Goal: Information Seeking & Learning: Learn about a topic

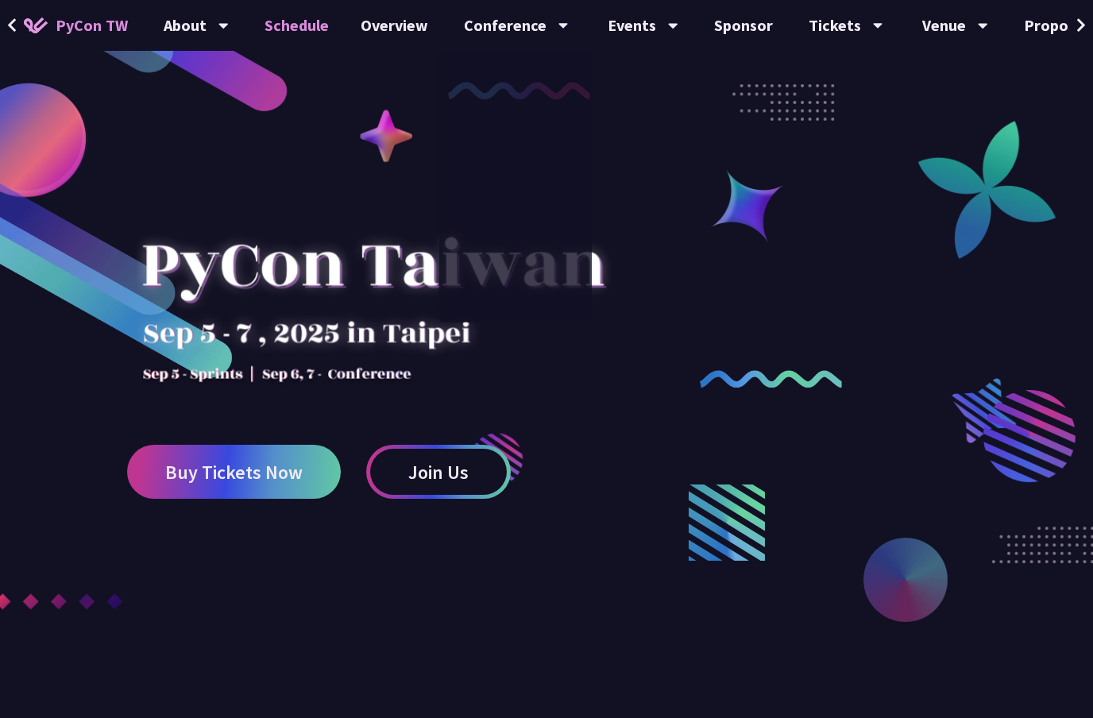
click at [292, 18] on link "Schedule" at bounding box center [297, 25] width 96 height 51
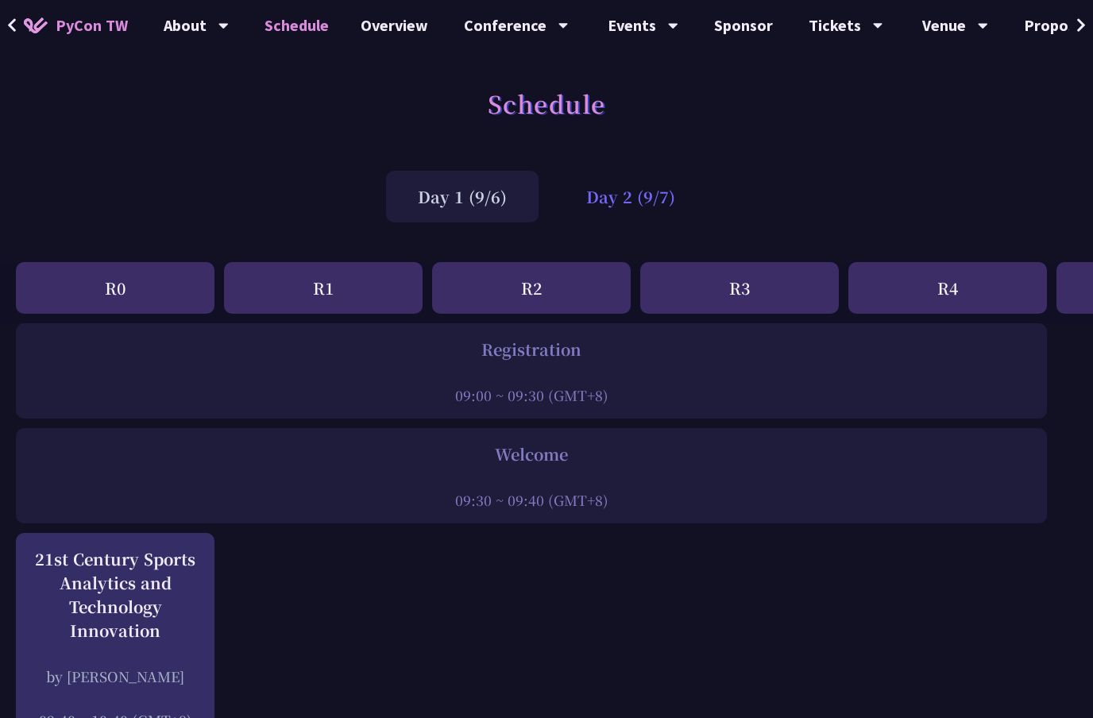
click at [625, 195] on div "Day 2 (9/7)" at bounding box center [630, 197] width 152 height 52
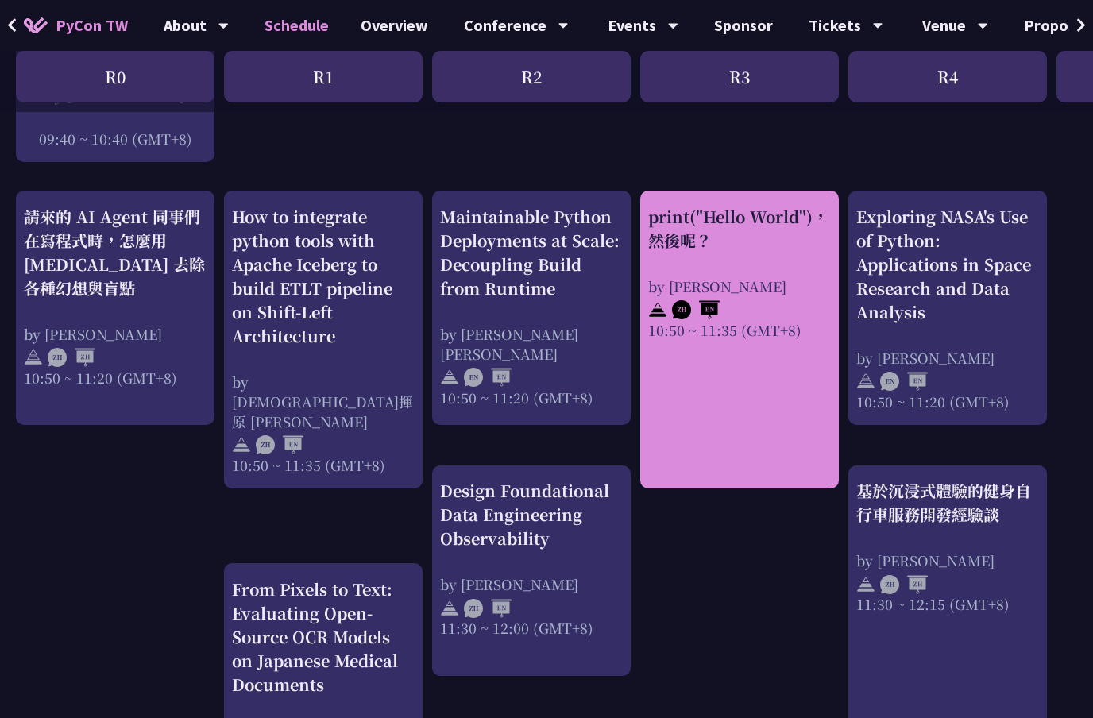
scroll to position [533, 0]
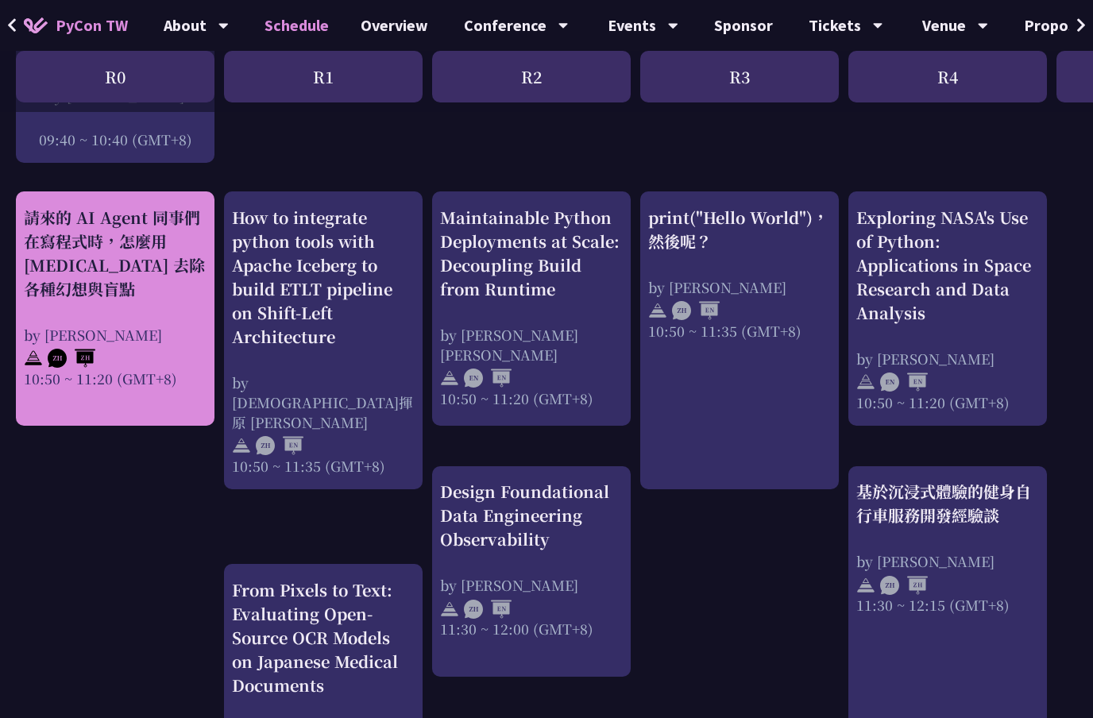
click at [166, 251] on div "請來的 AI Agent 同事們在寫程式時，怎麼用 [MEDICAL_DATA] 去除各種幻想與盲點" at bounding box center [115, 253] width 183 height 95
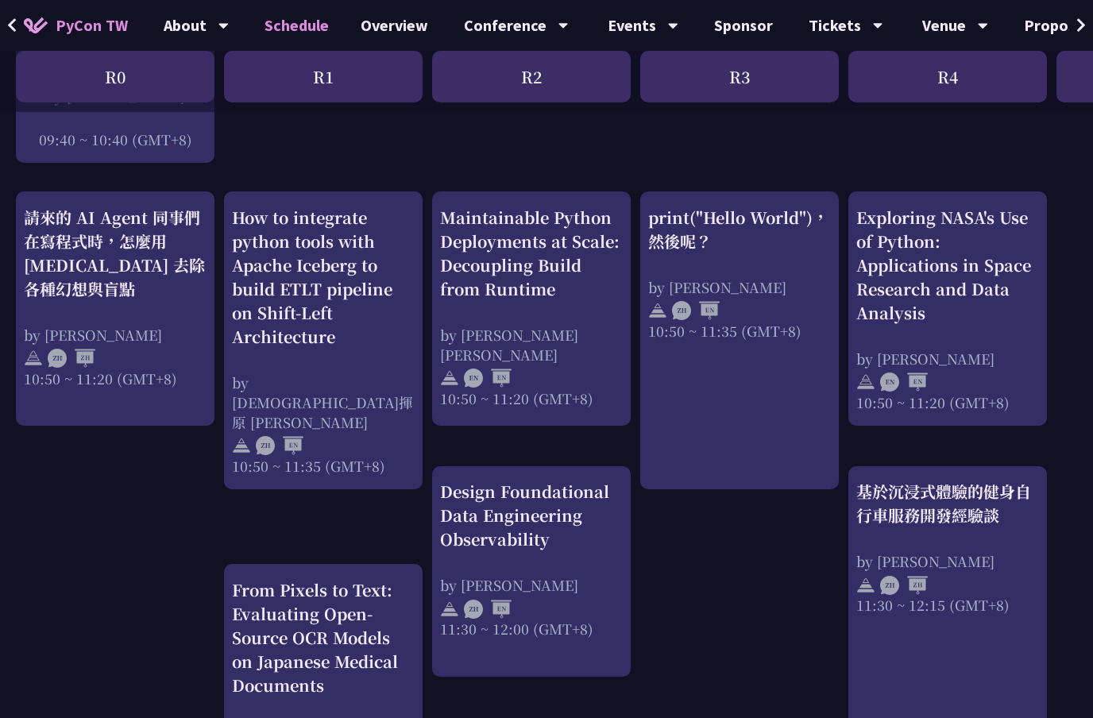
scroll to position [534, 0]
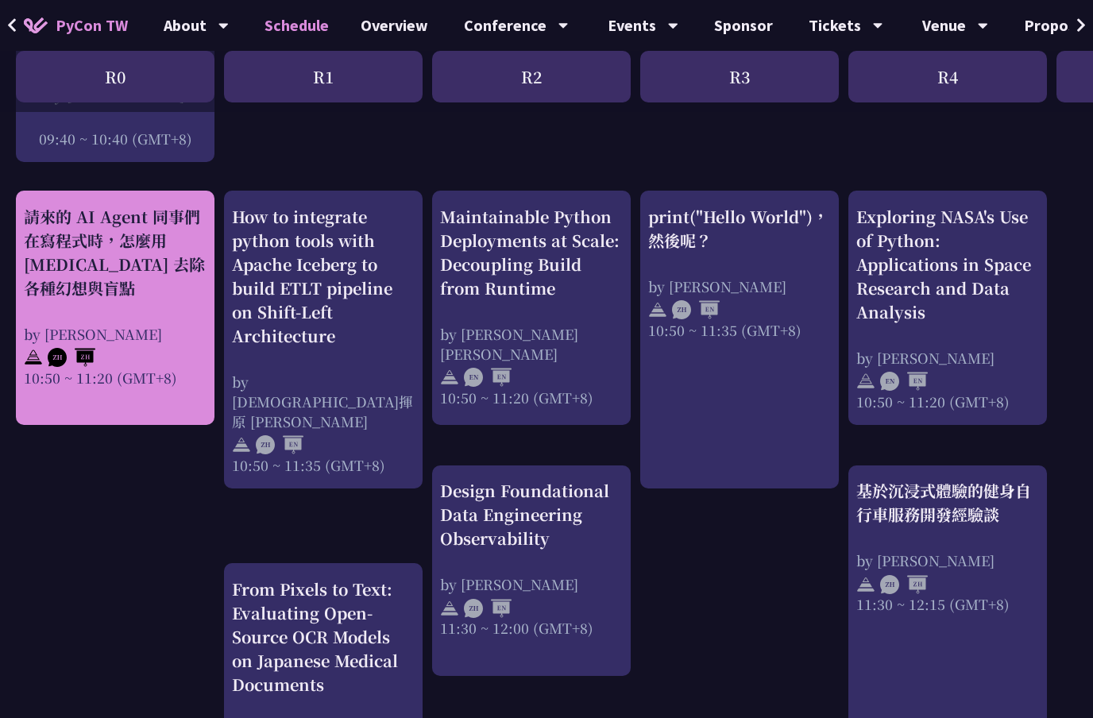
click at [183, 292] on div "請來的 AI Agent 同事們在寫程式時，怎麼用 [MEDICAL_DATA] 去除各種幻想與盲點" at bounding box center [115, 252] width 183 height 95
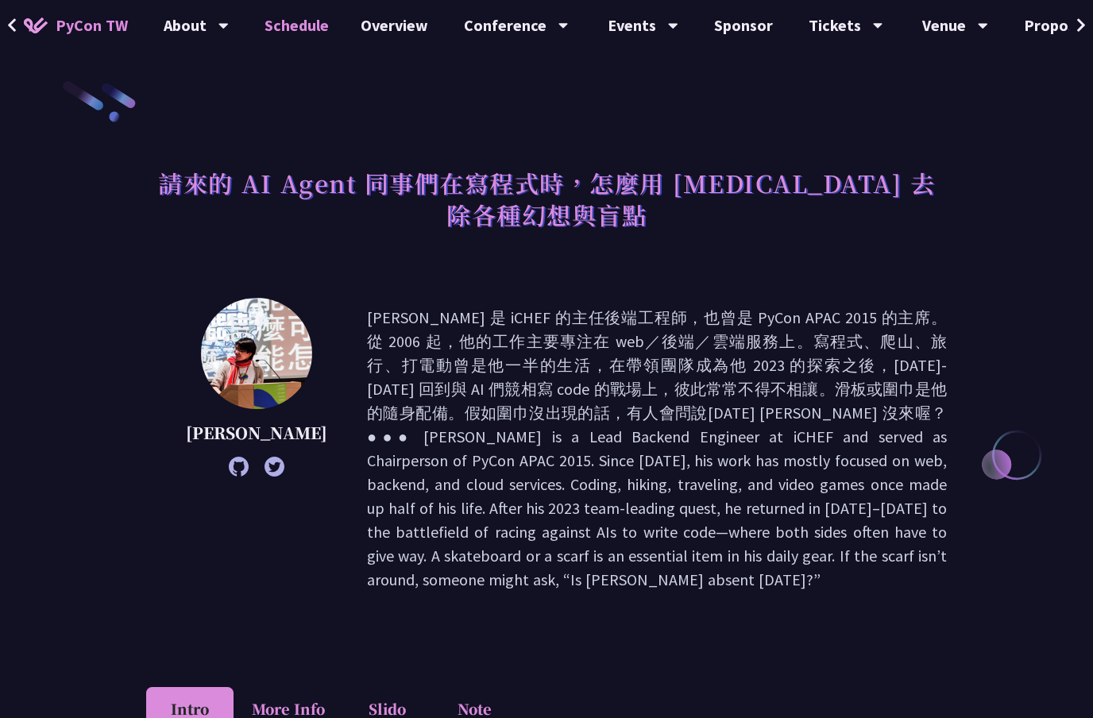
scroll to position [534, 0]
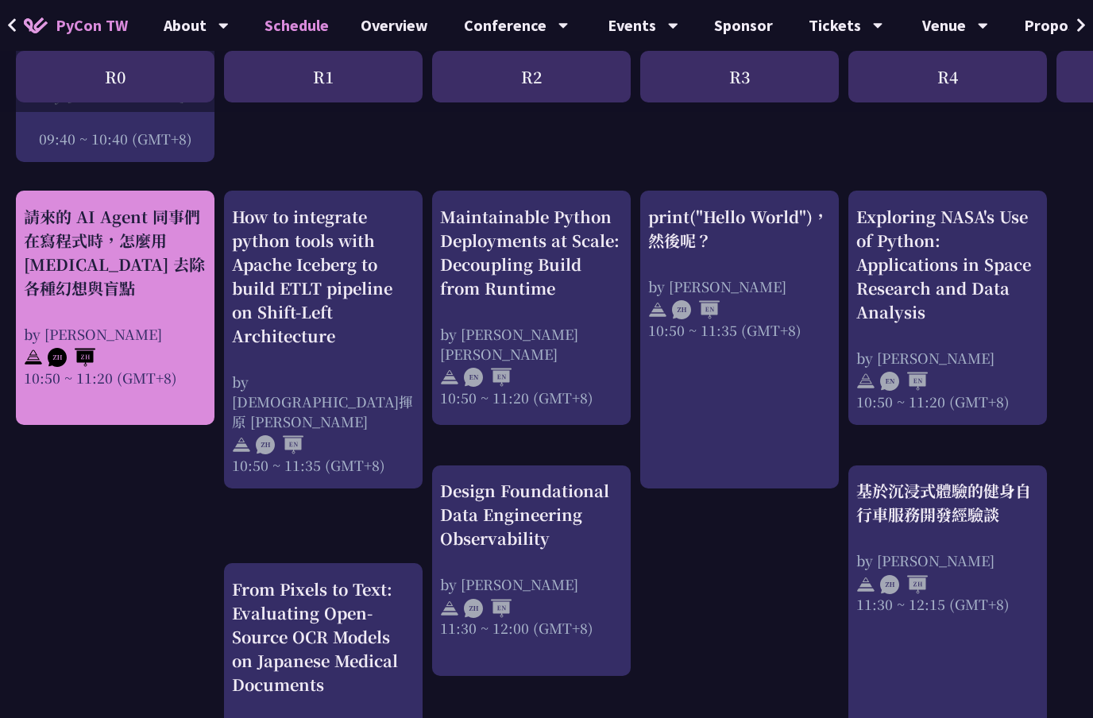
click at [166, 280] on div "請來的 AI Agent 同事們在寫程式時，怎麼用 [MEDICAL_DATA] 去除各種幻想與盲點" at bounding box center [115, 252] width 183 height 95
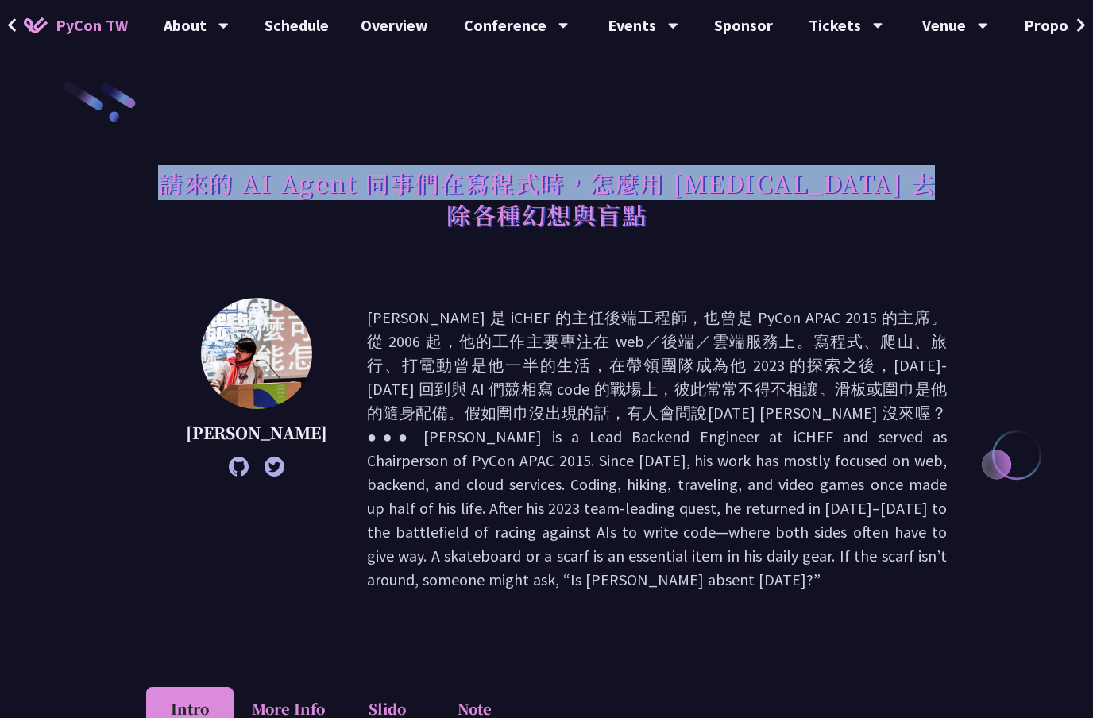
drag, startPoint x: 571, startPoint y: 219, endPoint x: 145, endPoint y: 183, distance: 428.0
copy h1 "請來的 AI Agent 同事們在寫程式時，怎麼用 [MEDICAL_DATA] 去除各種幻想與盲點"
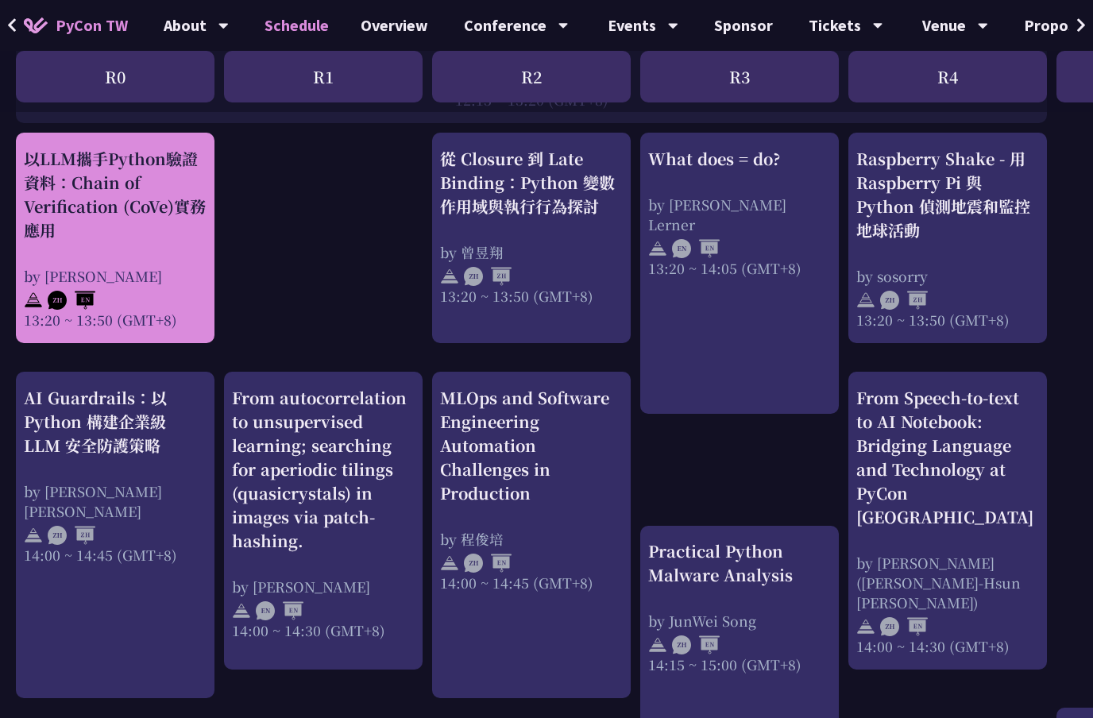
scroll to position [1377, 0]
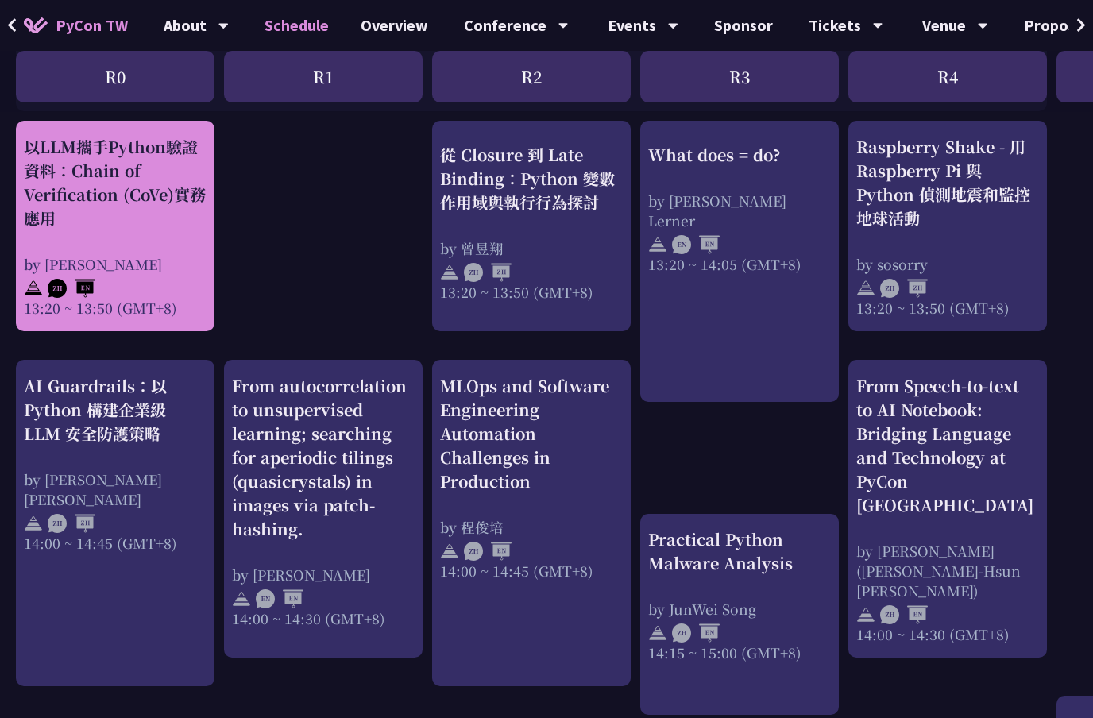
click at [145, 196] on div "以LLM攜手Python驗證資料：Chain of Verification (CoVe)實務應用" at bounding box center [115, 182] width 183 height 95
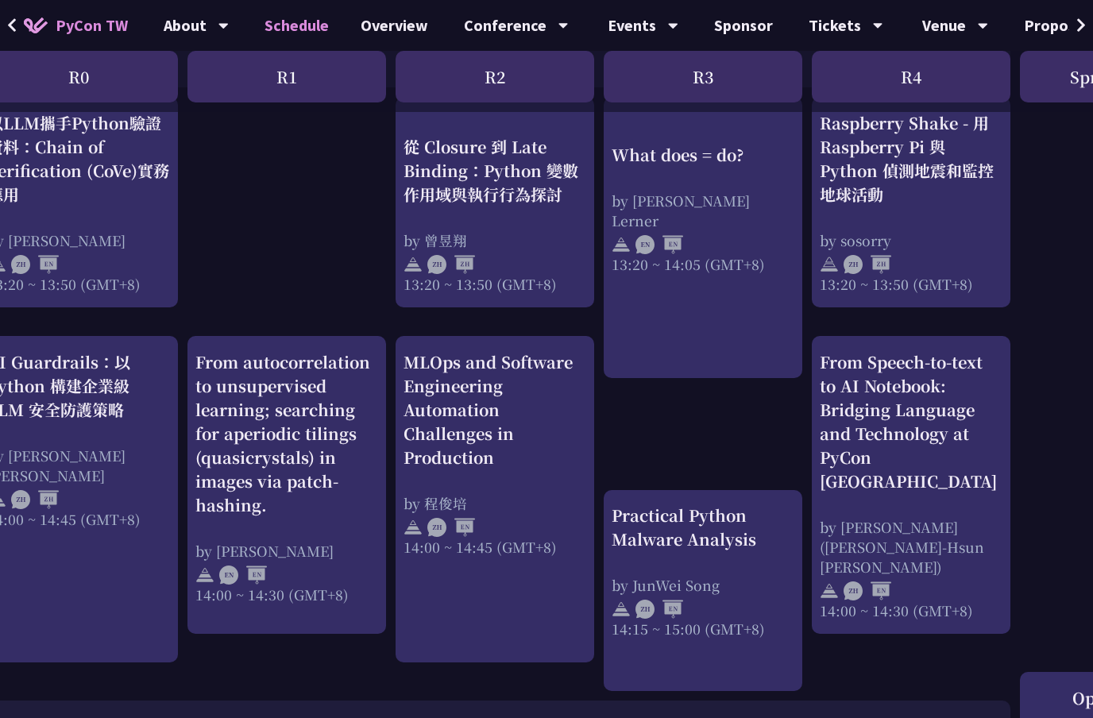
scroll to position [1401, 0]
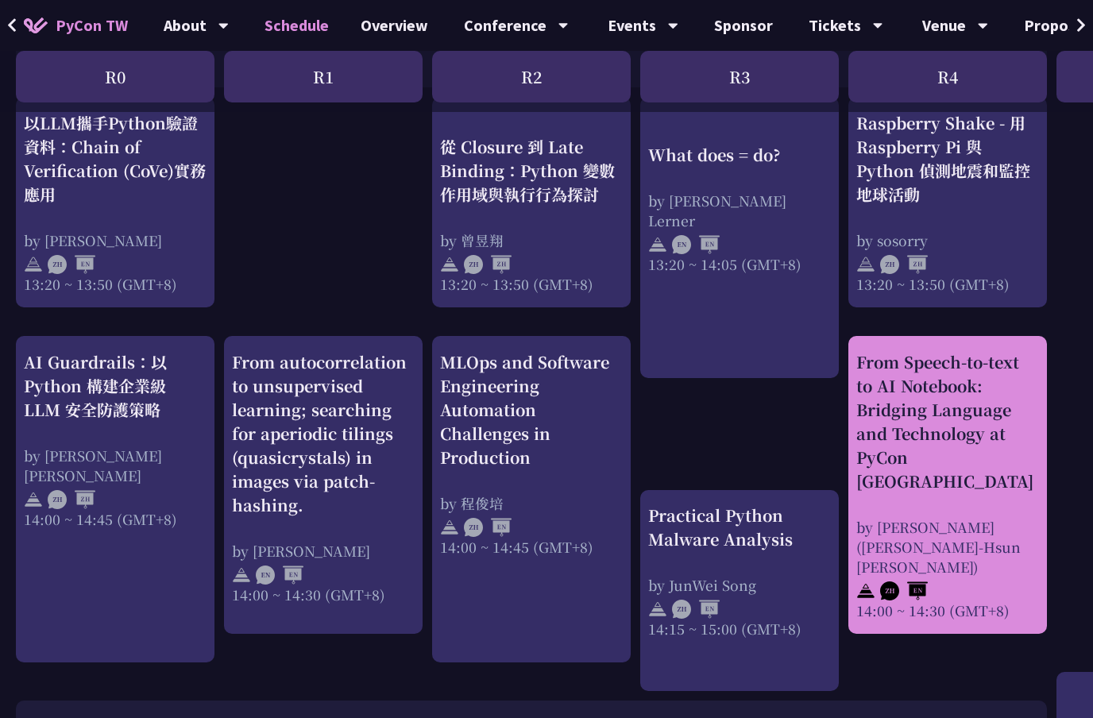
click at [920, 396] on div "From Speech-to-text to AI Notebook: Bridging Language and Technology at PyCon […" at bounding box center [947, 421] width 183 height 143
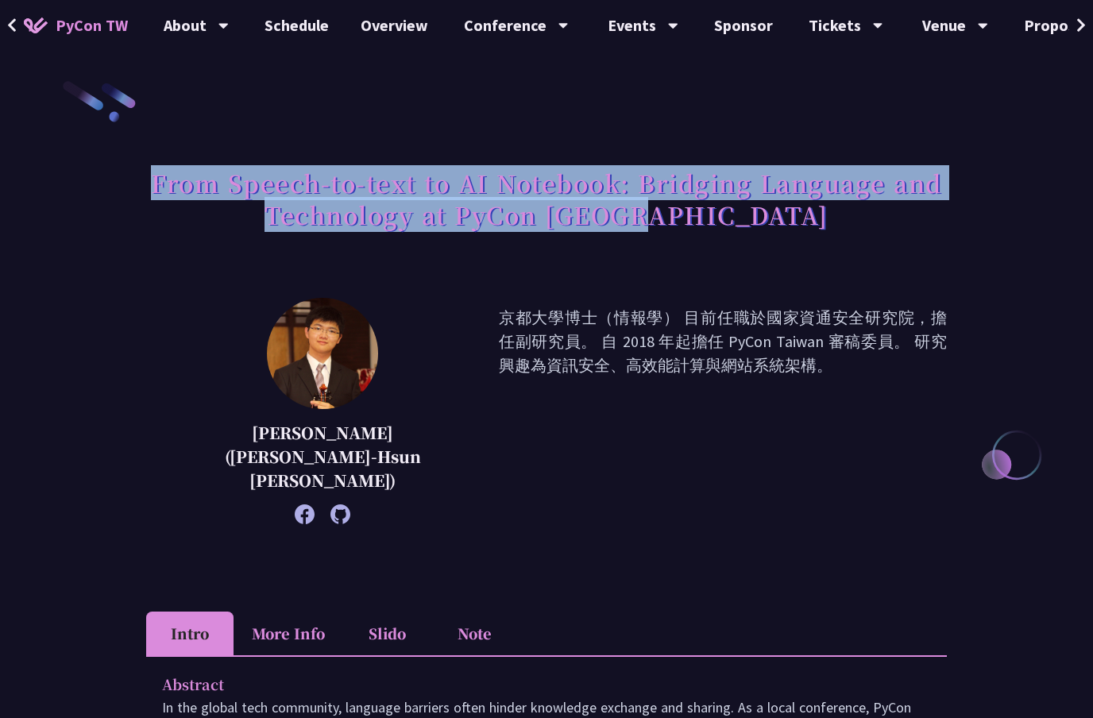
drag, startPoint x: 746, startPoint y: 214, endPoint x: 141, endPoint y: 179, distance: 606.1
copy h1 "From Speech-to-text to AI Notebook: Bridging Language and Technology at PyCon […"
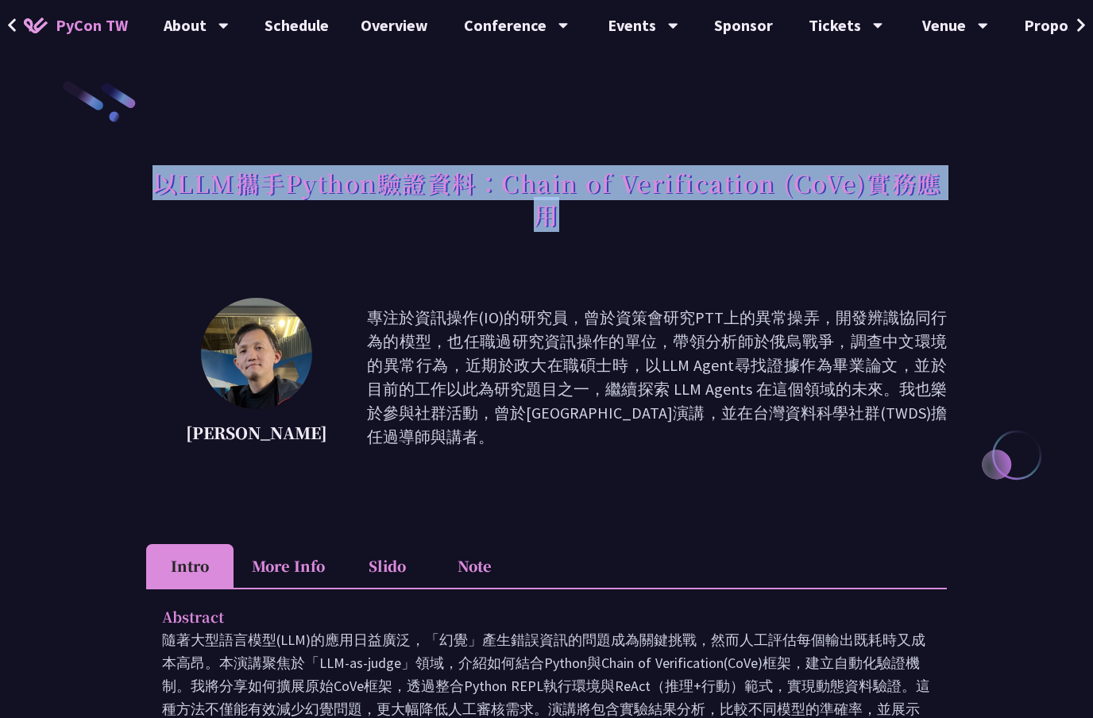
drag, startPoint x: 568, startPoint y: 233, endPoint x: 141, endPoint y: 178, distance: 430.0
copy h1 "以LLM攜手Python驗證資料：Chain of Verification (CoVe)實務應用"
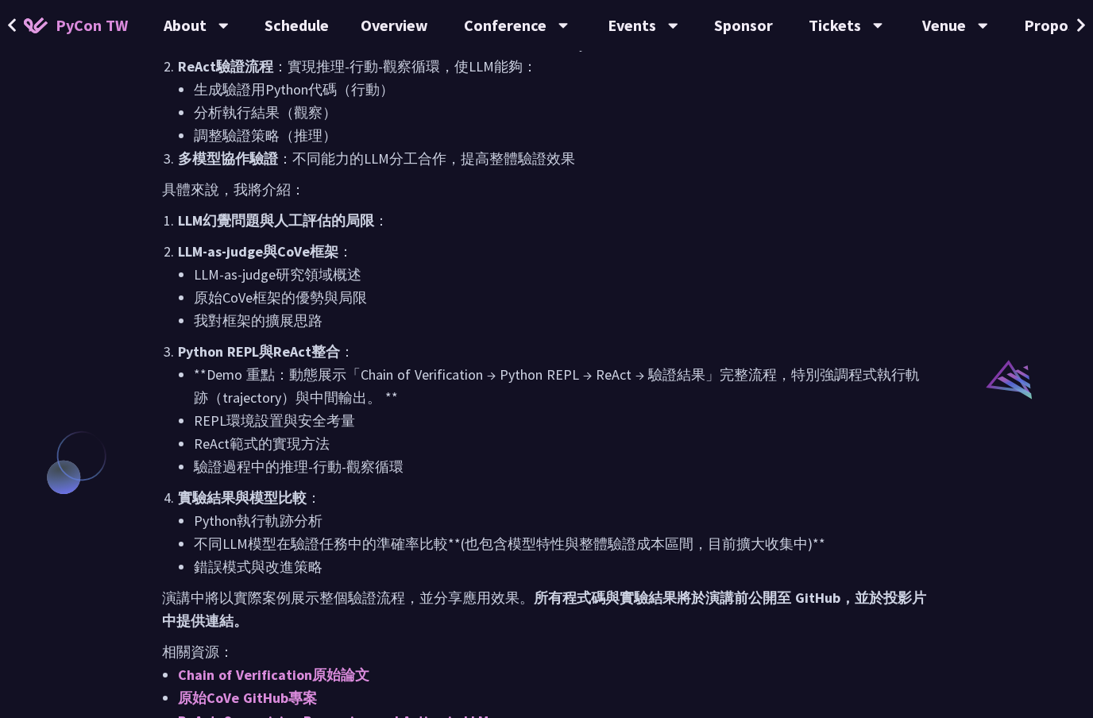
scroll to position [1062, 0]
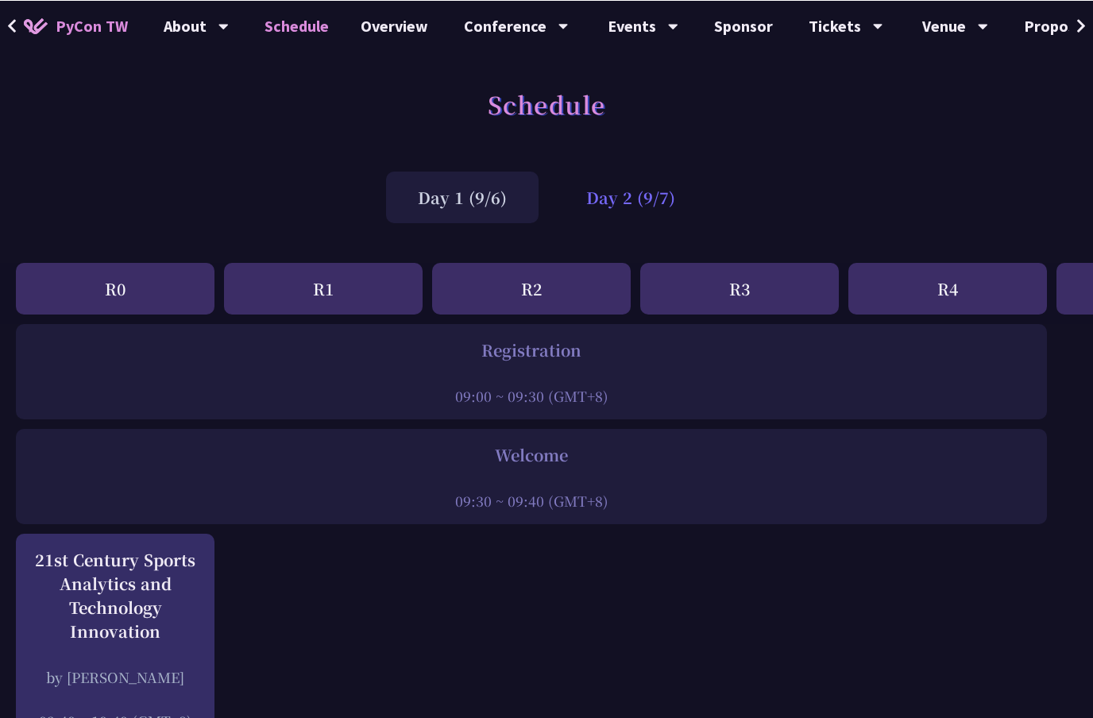
click at [635, 182] on div "Day 2 (9/7)" at bounding box center [630, 197] width 152 height 52
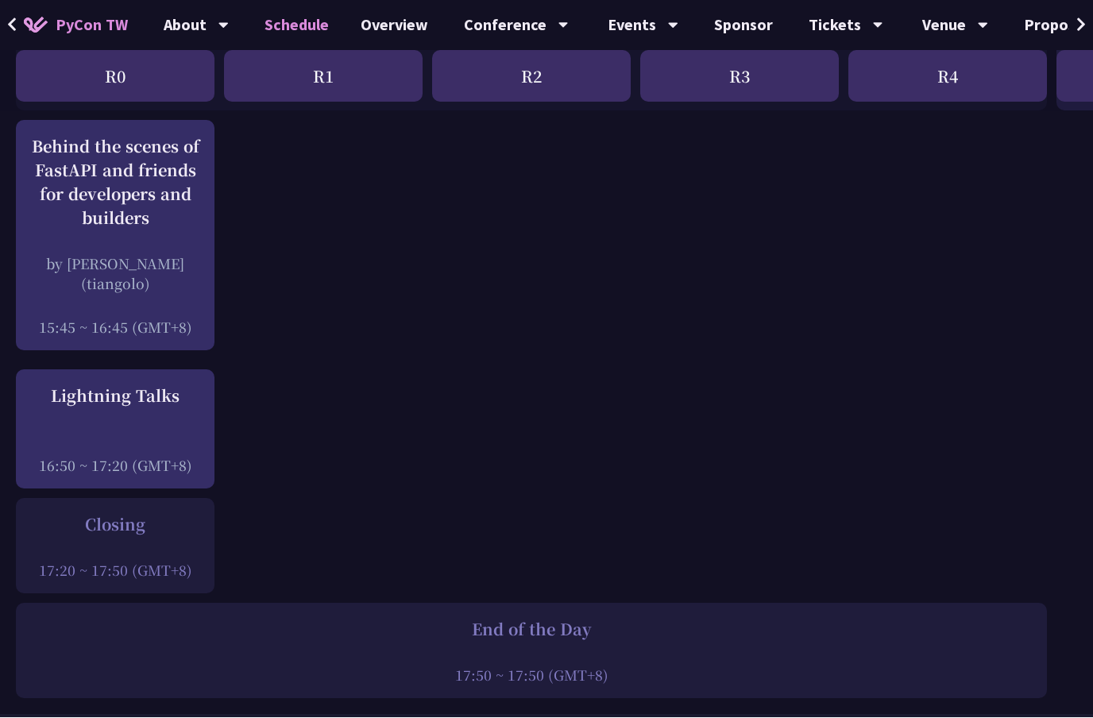
scroll to position [2039, 0]
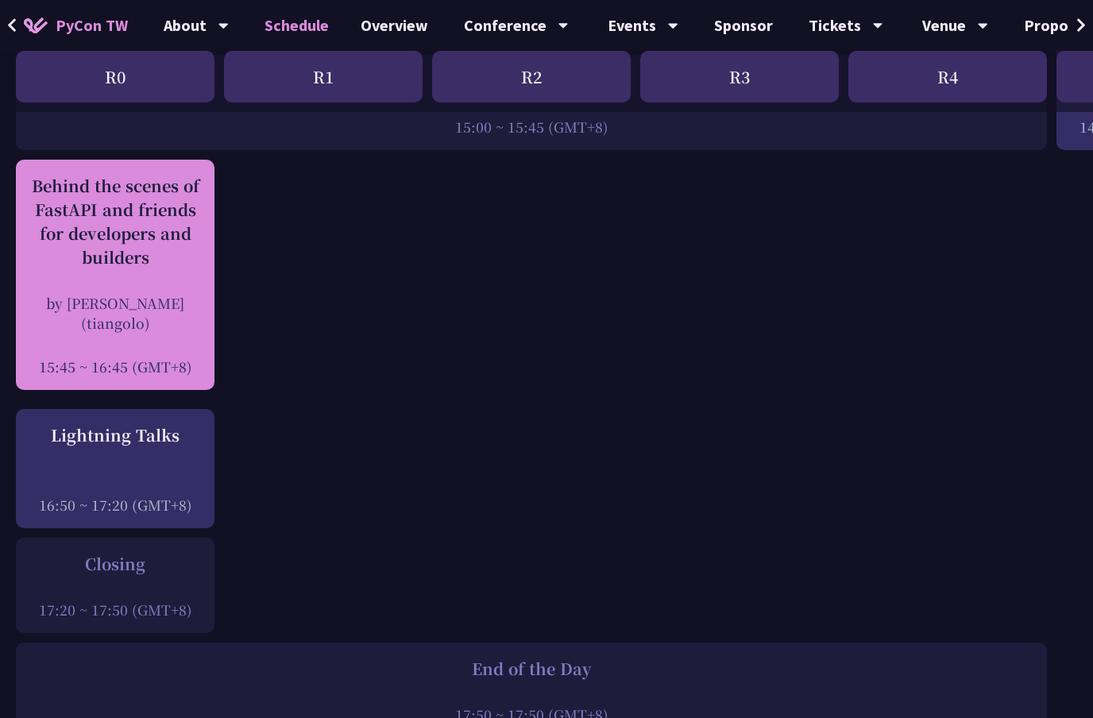
click at [124, 280] on div "Behind the scenes of FastAPI and friends for developers and builders by [PERSON…" at bounding box center [115, 275] width 183 height 203
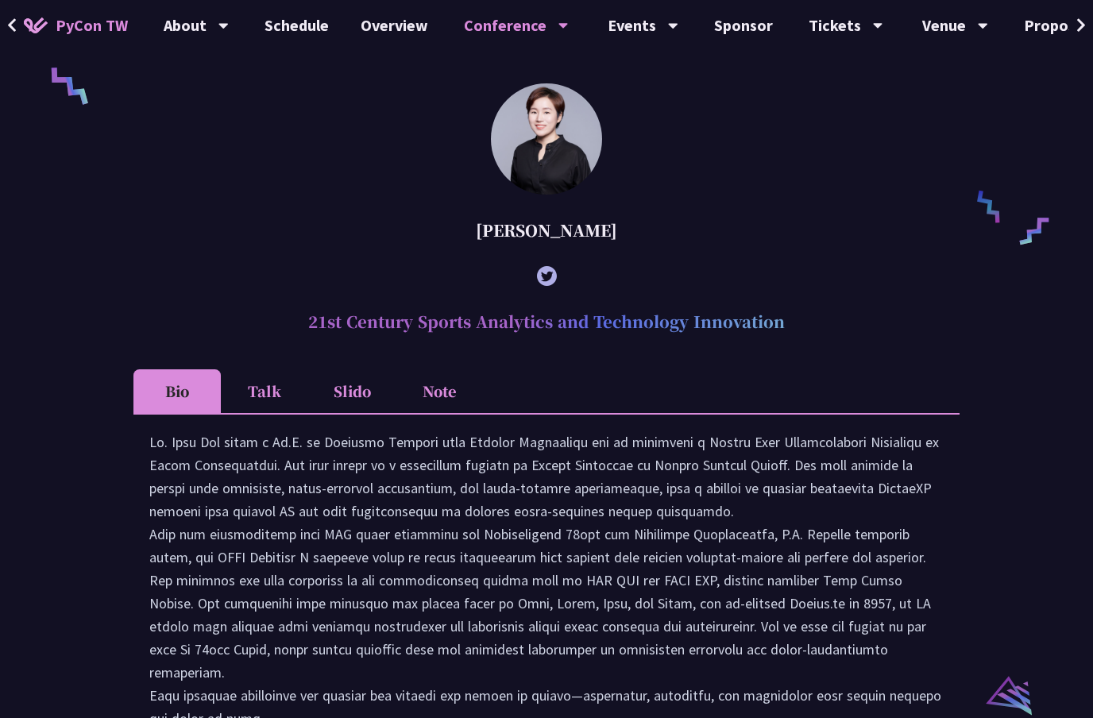
scroll to position [535, 0]
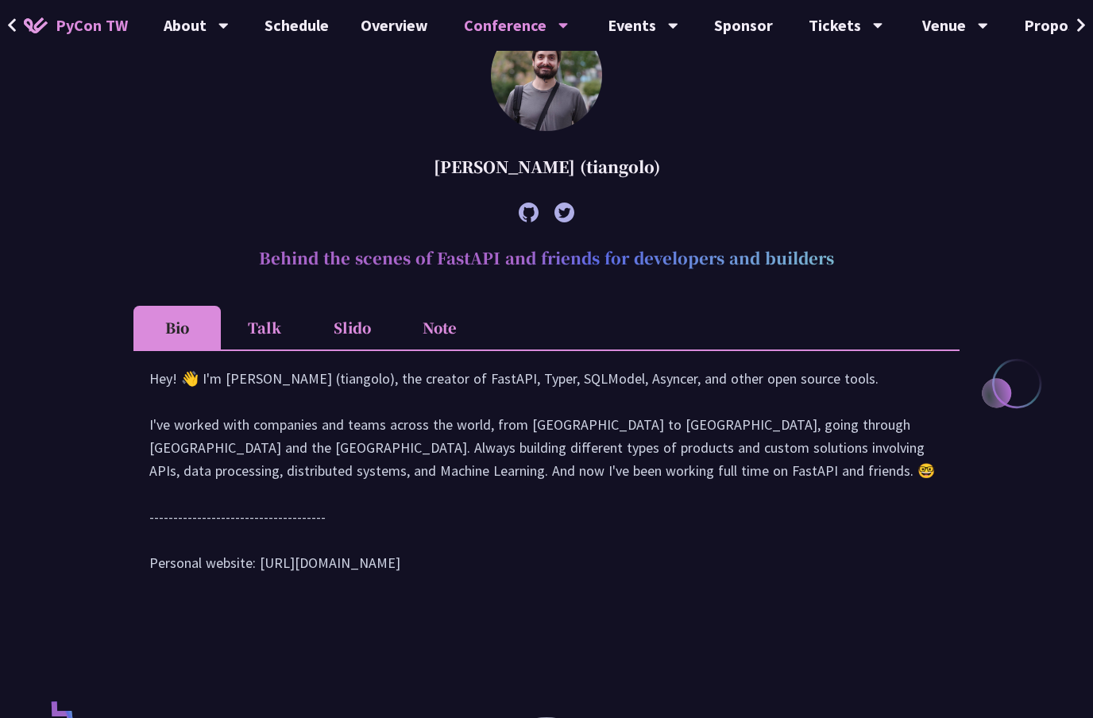
drag, startPoint x: 848, startPoint y: 318, endPoint x: 247, endPoint y: 308, distance: 601.3
click at [247, 282] on h2 "Behind the scenes of FastAPI and friends for developers and builders" at bounding box center [546, 258] width 826 height 48
copy h2 "Behind the scenes of FastAPI and friends for developers and builders"
